Goal: Transaction & Acquisition: Purchase product/service

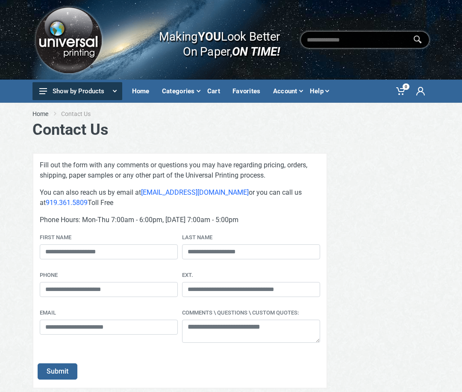
click at [172, 89] on div "Categories" at bounding box center [180, 91] width 45 height 18
click at [175, 92] on div "Categories" at bounding box center [180, 91] width 45 height 18
click at [185, 90] on div "Categories" at bounding box center [180, 91] width 45 height 18
click at [79, 91] on button "Show by Products" at bounding box center [78, 91] width 90 height 18
click at [115, 91] on use at bounding box center [114, 91] width 4 height 3
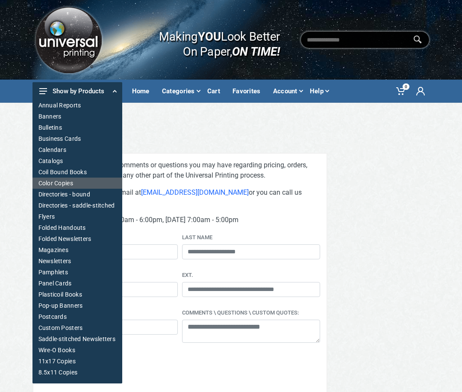
scroll to position [3, 0]
click at [157, 124] on h1 "Contact Us" at bounding box center [232, 130] width 398 height 18
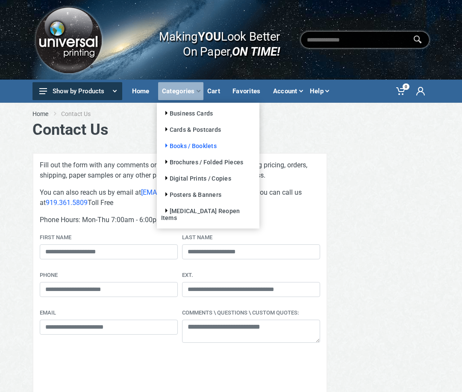
click at [166, 146] on icon at bounding box center [168, 145] width 4 height 4
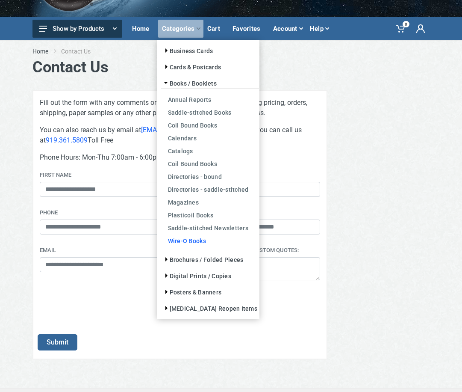
scroll to position [43, 0]
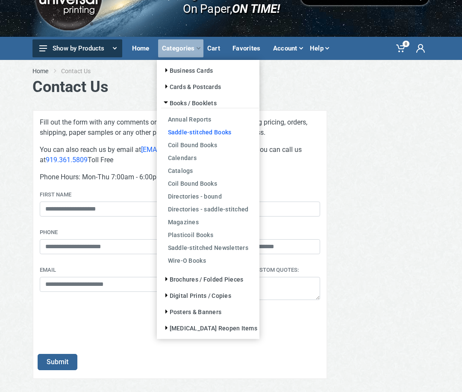
click at [213, 133] on link "Saddle-stitched Books" at bounding box center [210, 131] width 98 height 13
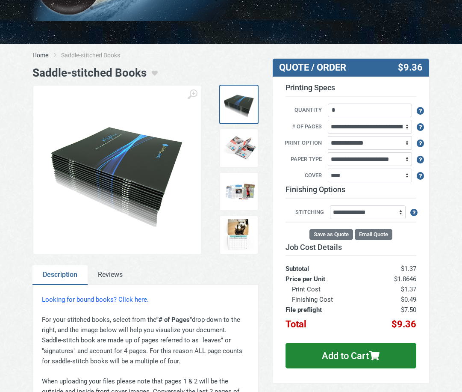
scroll to position [128, 0]
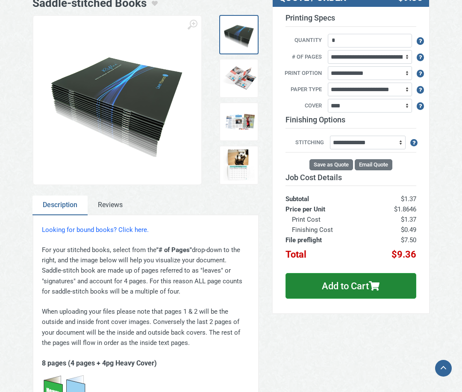
click at [242, 43] on img at bounding box center [239, 35] width 34 height 34
click at [234, 77] on img at bounding box center [239, 78] width 34 height 34
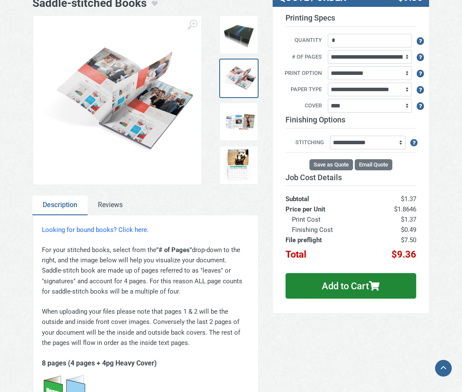
click at [232, 123] on img at bounding box center [239, 122] width 34 height 34
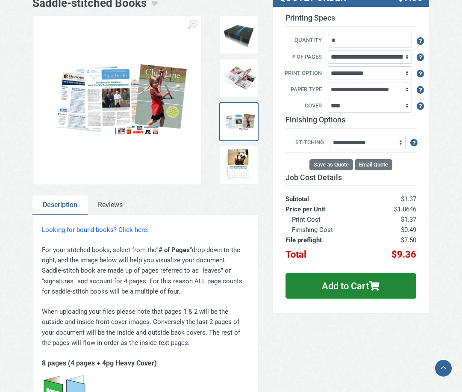
click at [236, 154] on img at bounding box center [239, 165] width 34 height 34
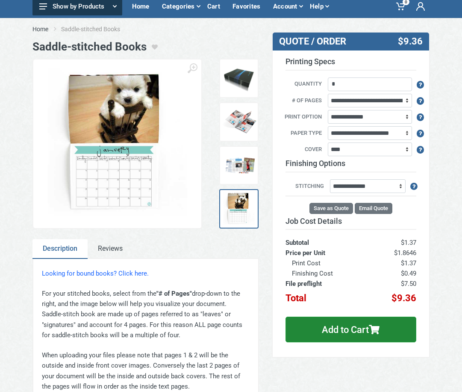
scroll to position [43, 0]
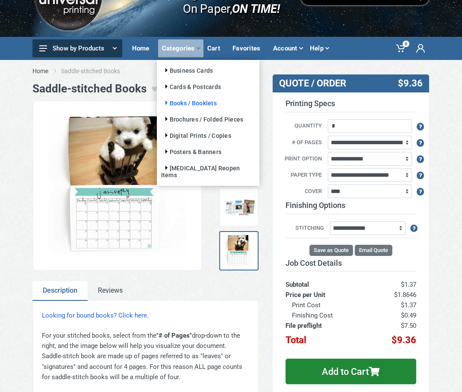
click at [168, 104] on icon at bounding box center [168, 103] width 4 height 4
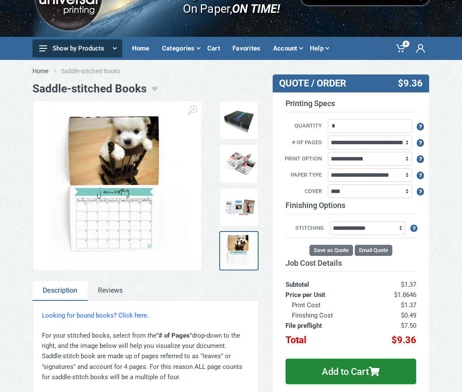
click at [240, 78] on div "Home Saddle-stitched Books" at bounding box center [231, 71] width 411 height 22
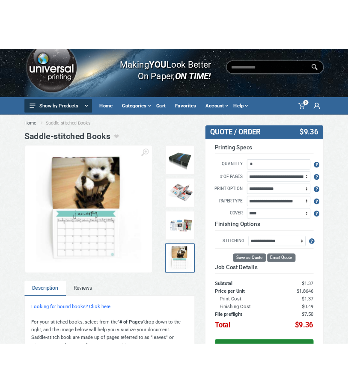
scroll to position [0, 0]
